Goal: Task Accomplishment & Management: Use online tool/utility

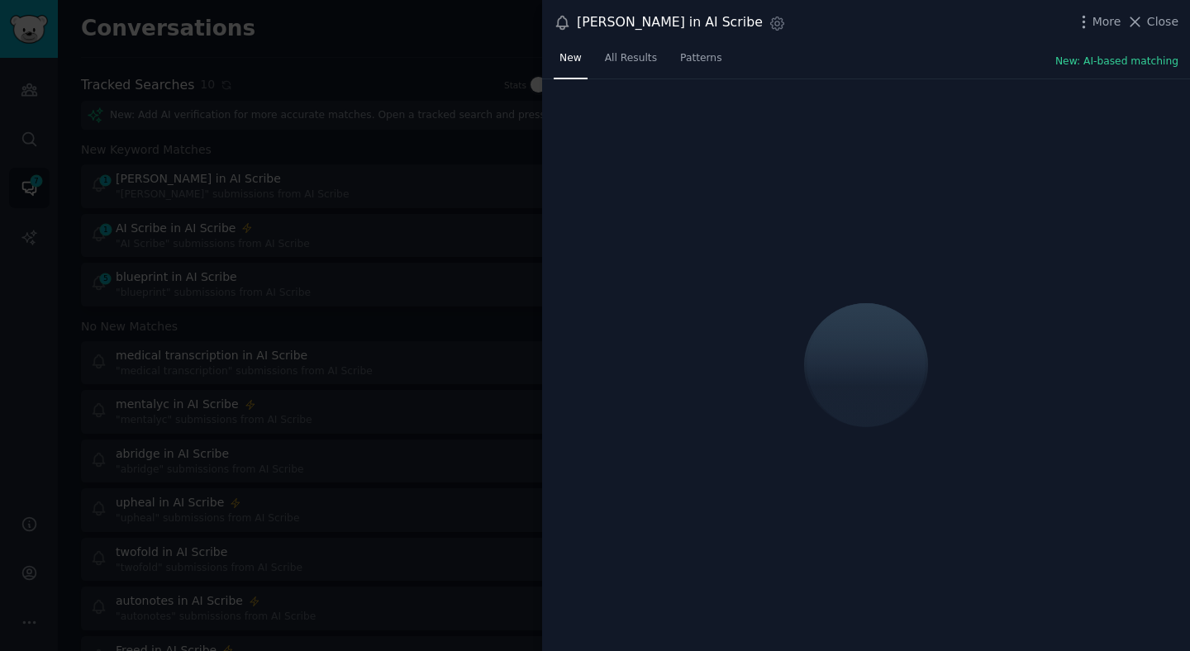
click at [535, 236] on div at bounding box center [595, 325] width 1190 height 651
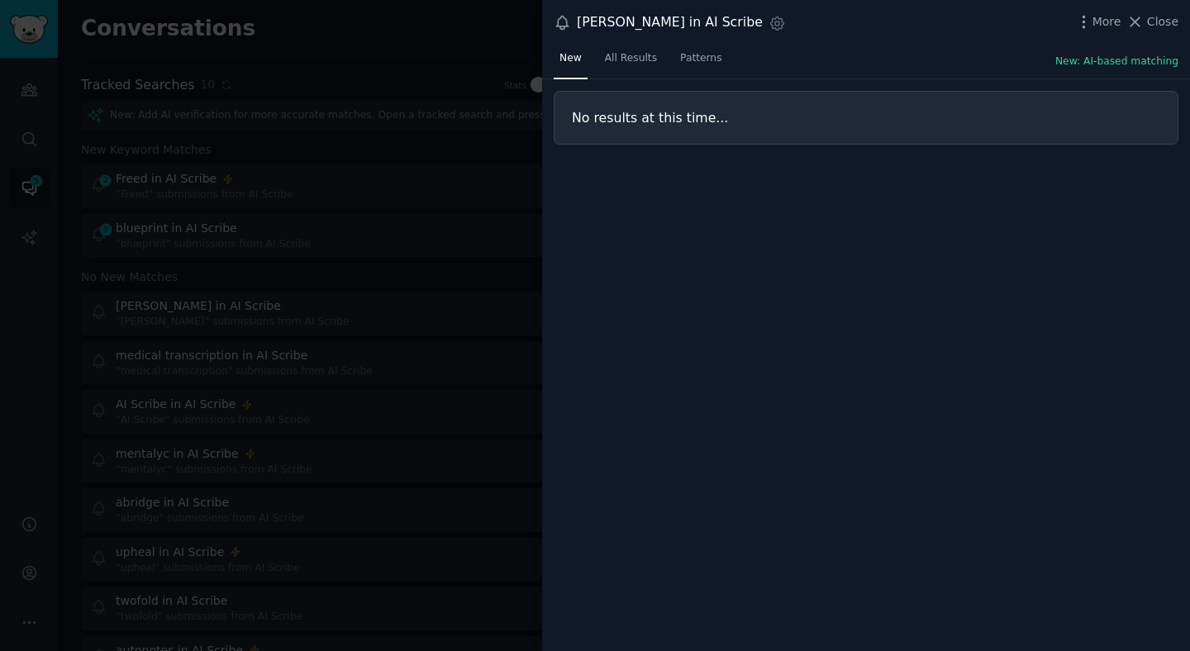
click at [489, 139] on div at bounding box center [595, 325] width 1190 height 651
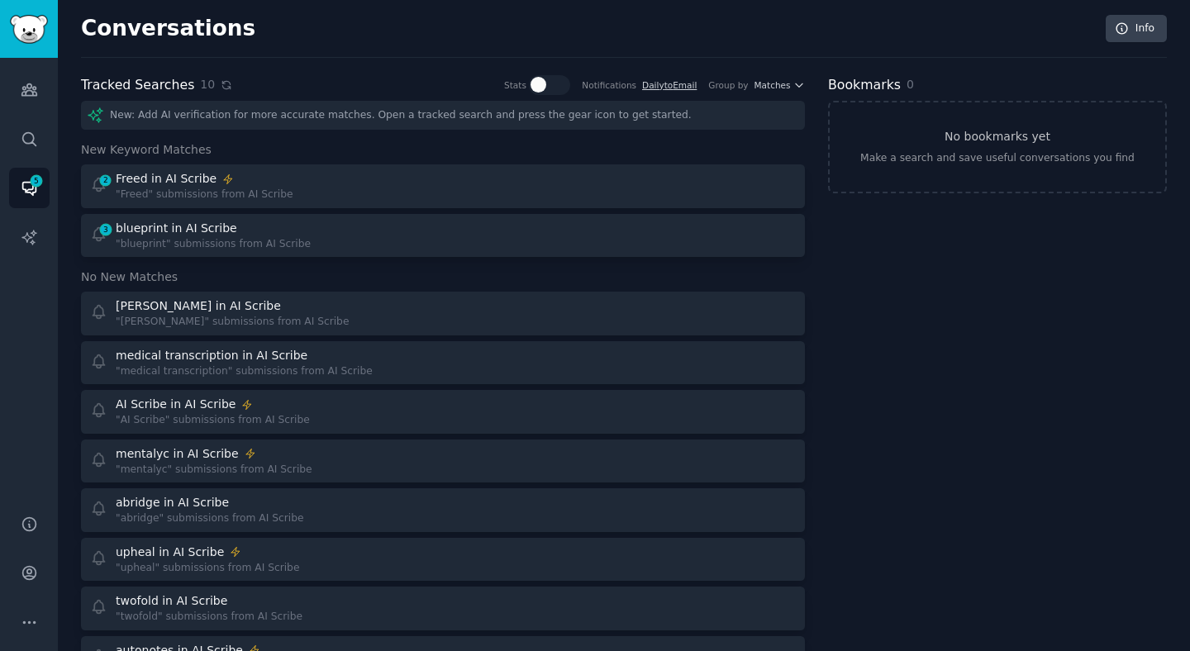
click at [223, 86] on icon at bounding box center [226, 84] width 7 height 7
